Goal: Task Accomplishment & Management: Manage account settings

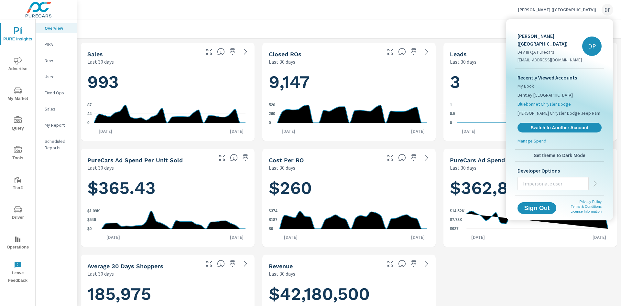
scroll to position [291, 0]
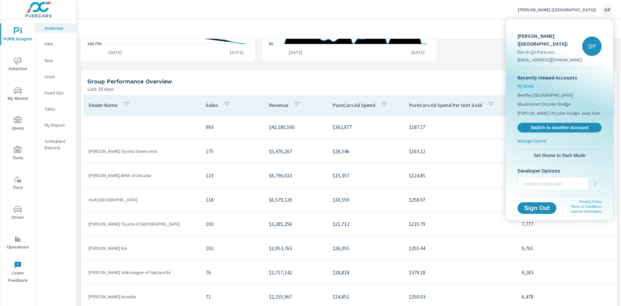
click at [521, 83] on span "My Book" at bounding box center [526, 86] width 16 height 6
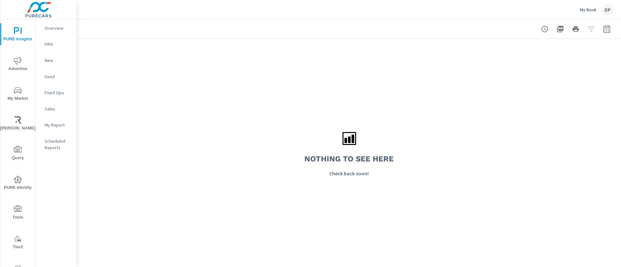
drag, startPoint x: 559, startPoint y: 8, endPoint x: 604, endPoint y: 10, distance: 45.0
click at [604, 10] on div "My Book DP" at bounding box center [349, 9] width 529 height 19
click at [338, 70] on div "Nothing to see here Check back soon!" at bounding box center [349, 153] width 544 height 229
click at [596, 13] on div "My Book DP" at bounding box center [596, 10] width 33 height 12
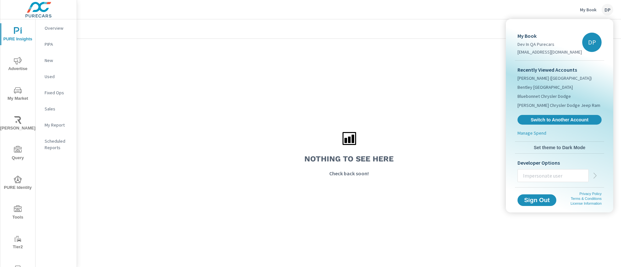
click at [547, 179] on input "text" at bounding box center [553, 176] width 71 height 17
click at [549, 117] on span "Switch to Another Account" at bounding box center [559, 120] width 79 height 6
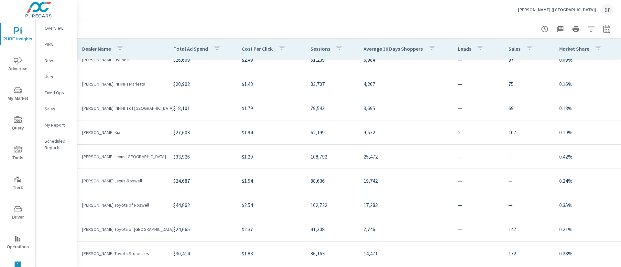
scroll to position [165, 0]
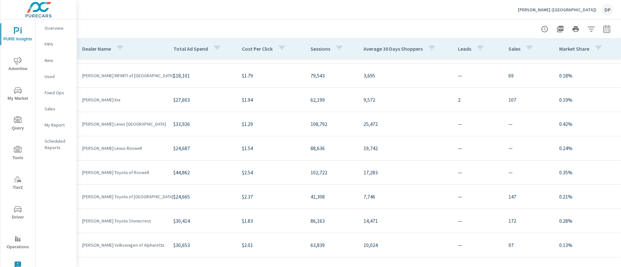
scroll to position [24, 0]
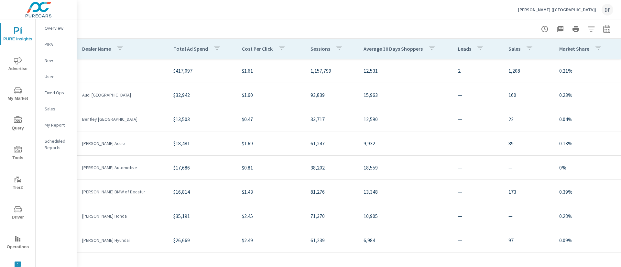
scroll to position [214, 0]
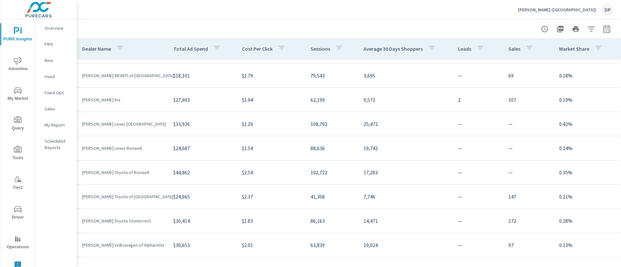
scroll to position [65, 0]
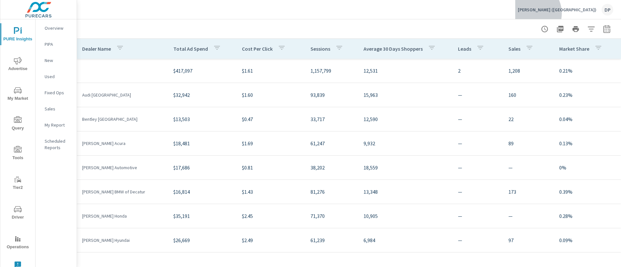
click at [586, 13] on div "Nalley (GA) DP" at bounding box center [565, 10] width 95 height 12
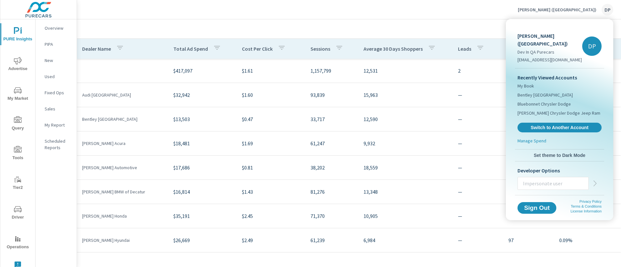
click at [467, 17] on div at bounding box center [310, 133] width 621 height 267
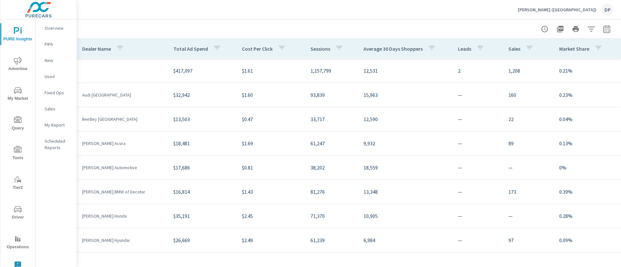
click at [589, 12] on p "Nalley (GA)" at bounding box center [557, 10] width 79 height 6
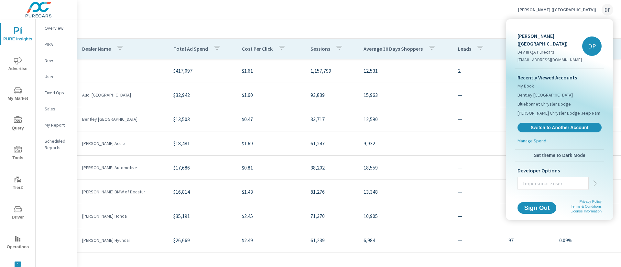
click at [499, 10] on div at bounding box center [310, 133] width 621 height 267
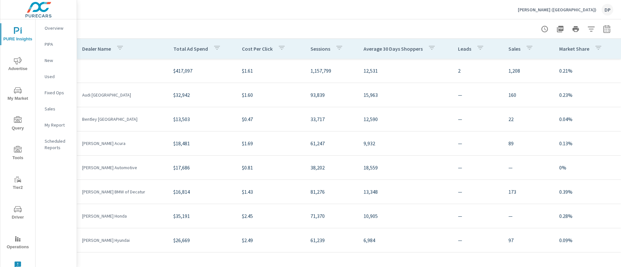
click at [582, 7] on p "Nalley (GA)" at bounding box center [557, 10] width 79 height 6
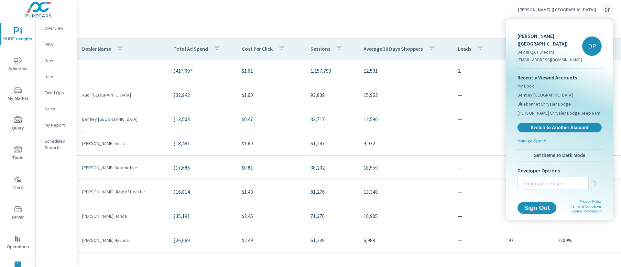
click at [566, 175] on input "text" at bounding box center [553, 183] width 71 height 17
type input "taylorw@purecars.com"
click at [597, 180] on icon "button" at bounding box center [595, 184] width 8 height 8
